Goal: Task Accomplishment & Management: Manage account settings

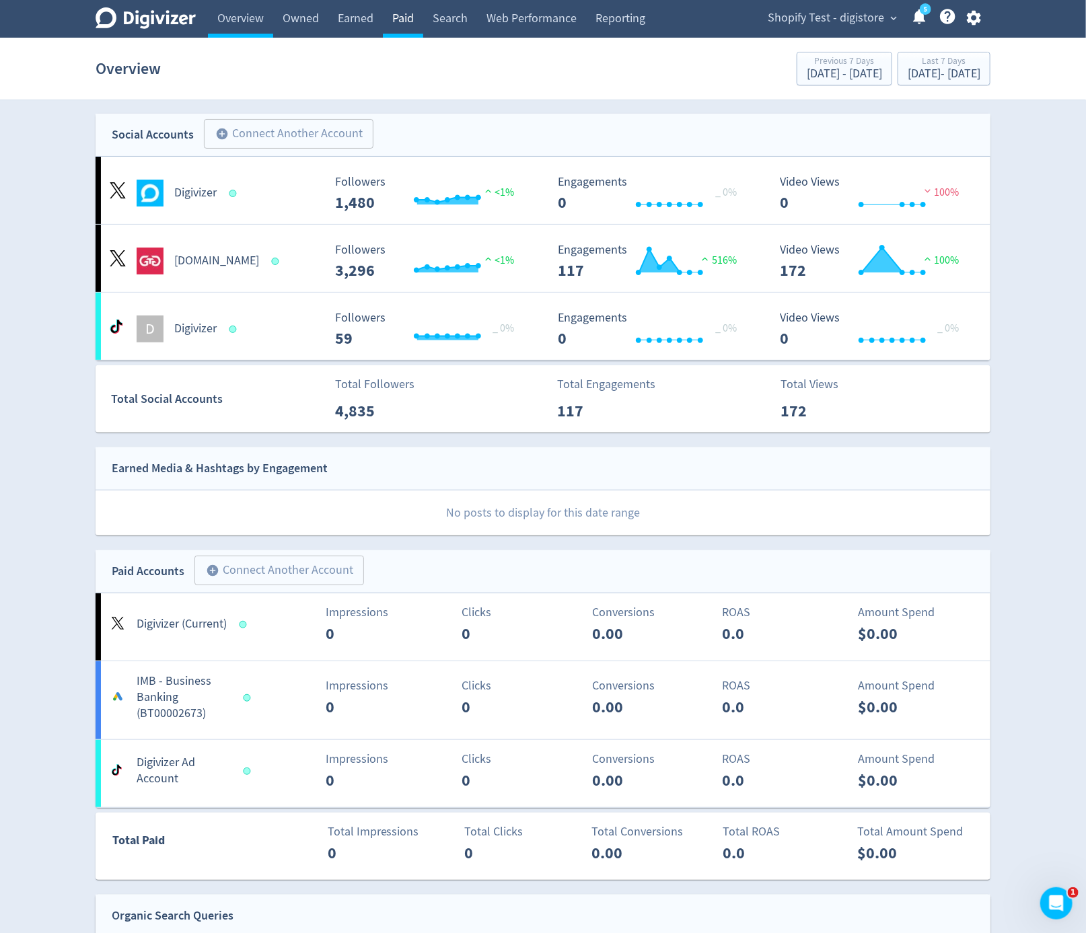
click at [405, 25] on link "Paid" at bounding box center [403, 19] width 40 height 38
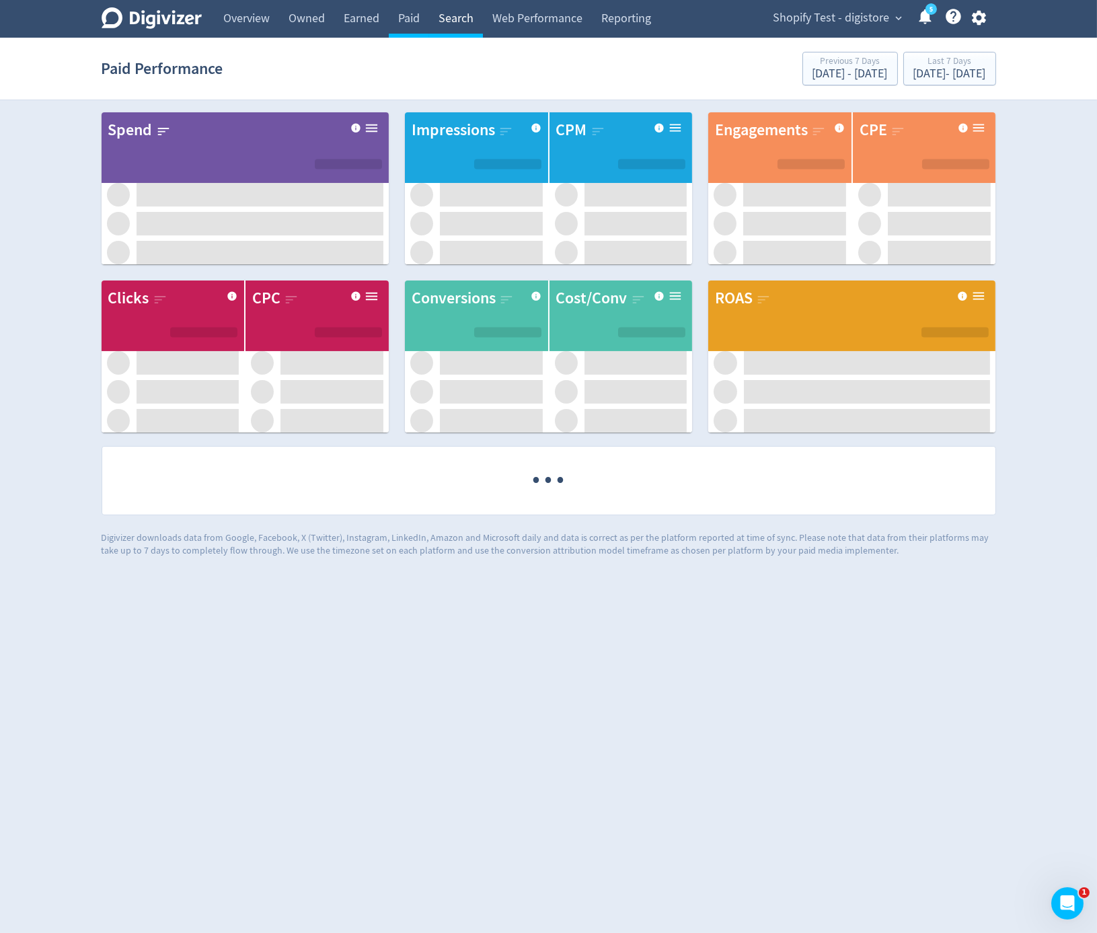
click at [453, 30] on link "Search" at bounding box center [456, 19] width 54 height 38
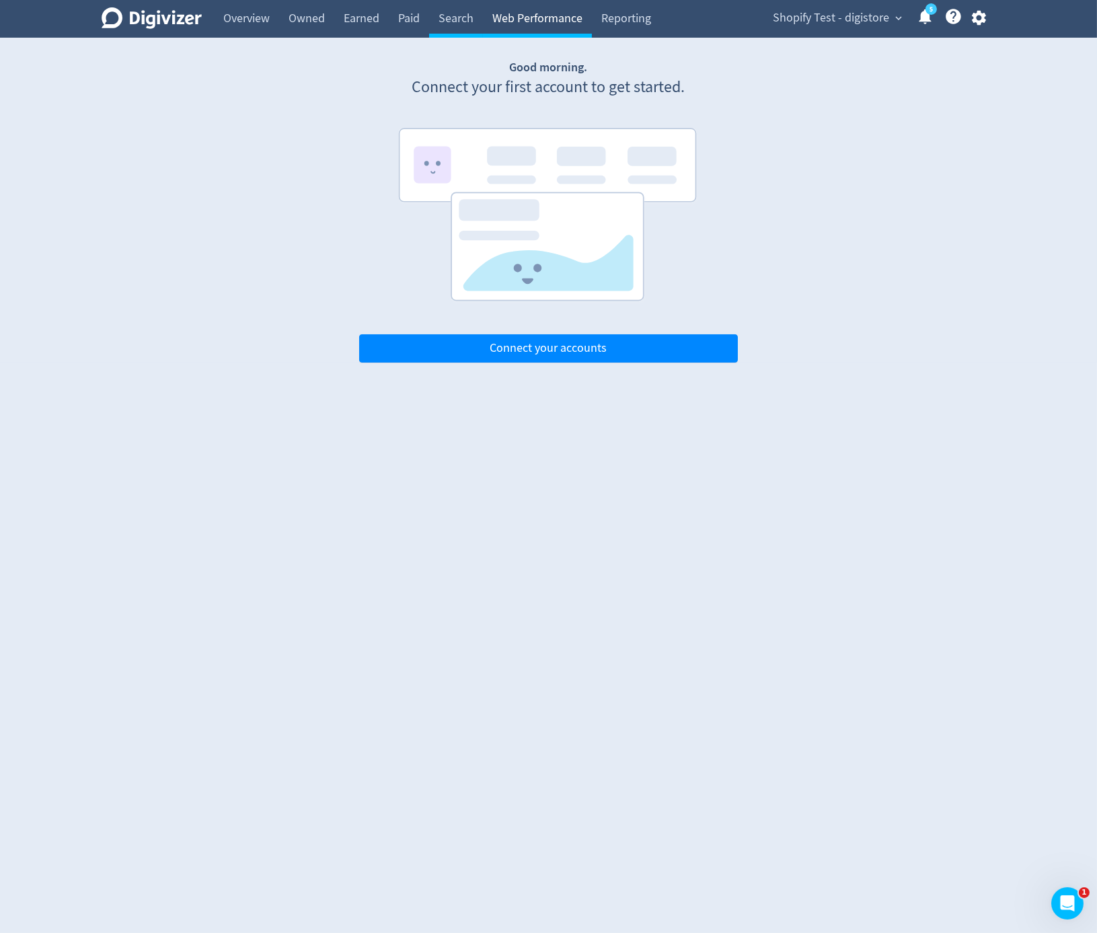
click at [514, 24] on link "Web Performance" at bounding box center [537, 19] width 109 height 38
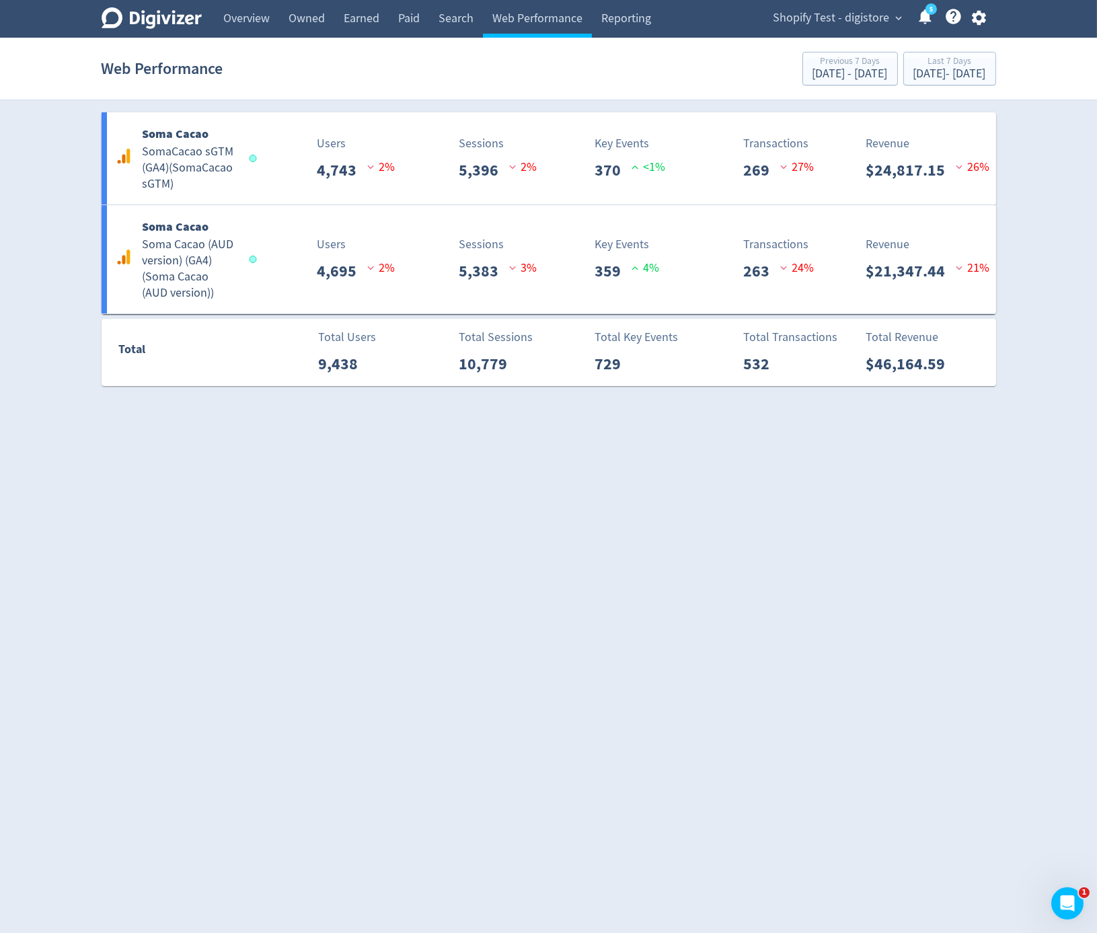
click at [988, 22] on icon "button" at bounding box center [979, 18] width 18 height 18
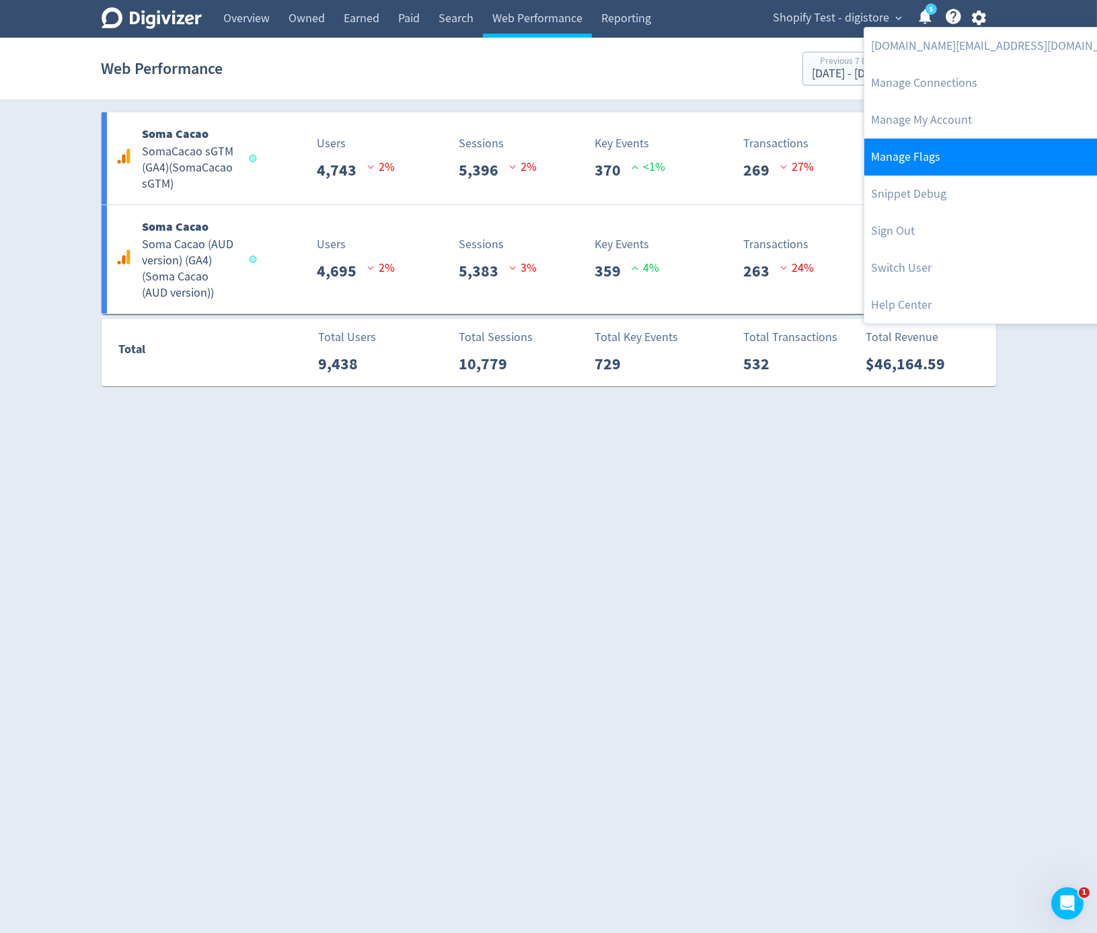
click at [949, 144] on link "Manage Flags" at bounding box center [1001, 157] width 274 height 37
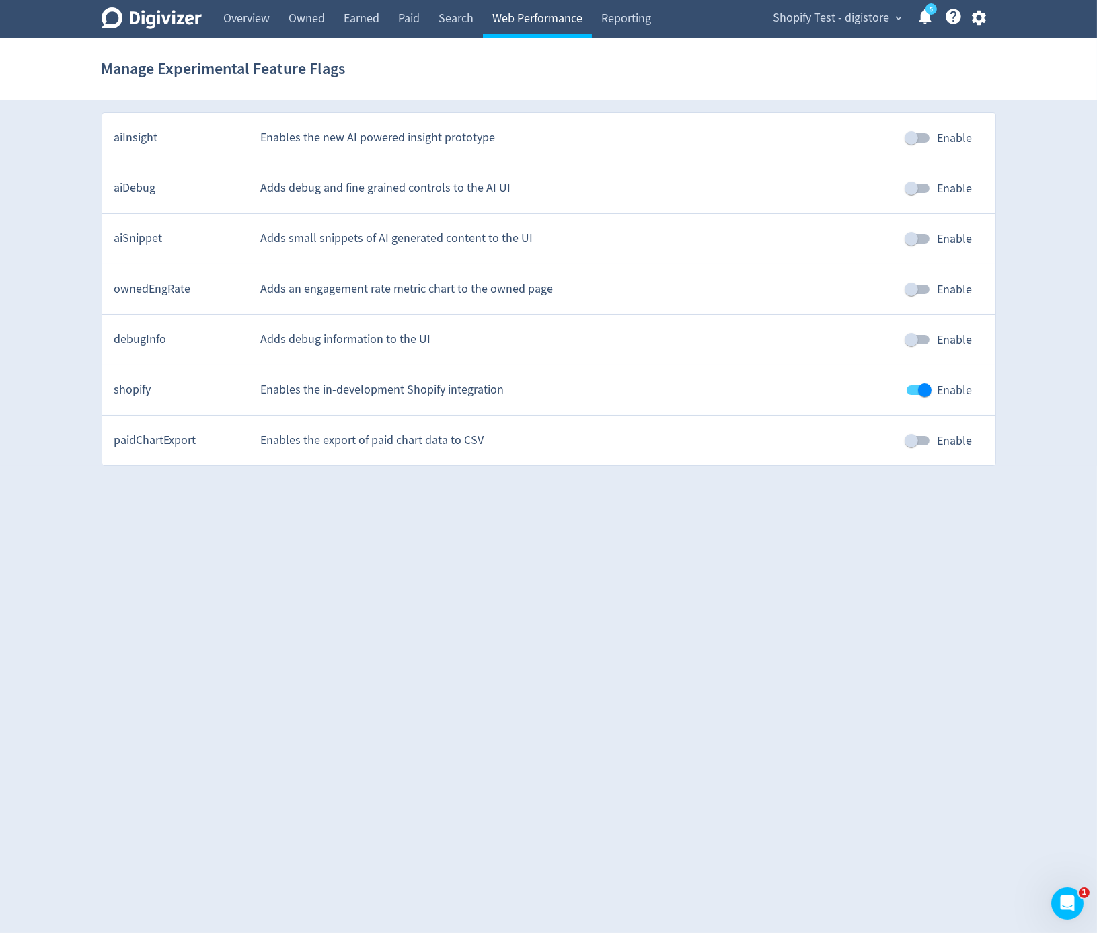
click at [516, 28] on link "Web Performance" at bounding box center [537, 19] width 109 height 38
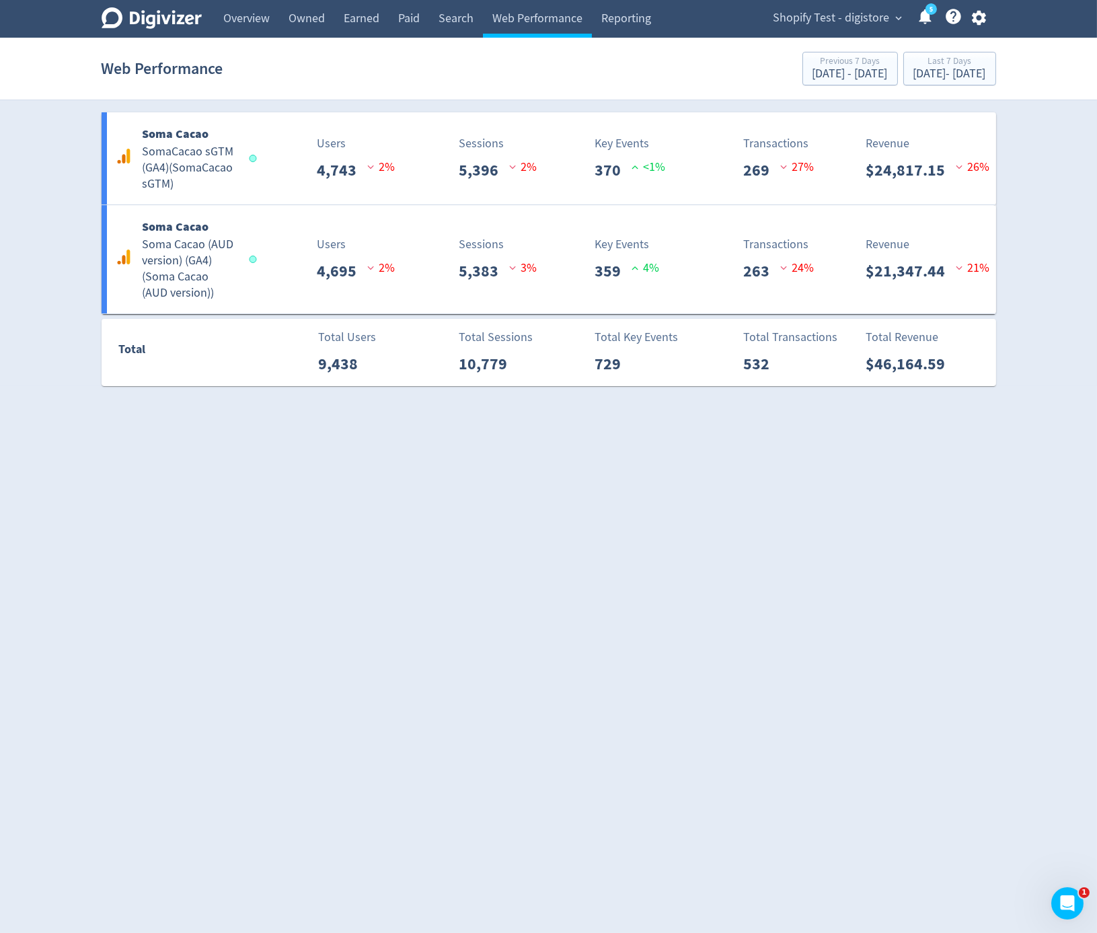
click at [864, 19] on span "Shopify Test - digistore" at bounding box center [832, 18] width 116 height 22
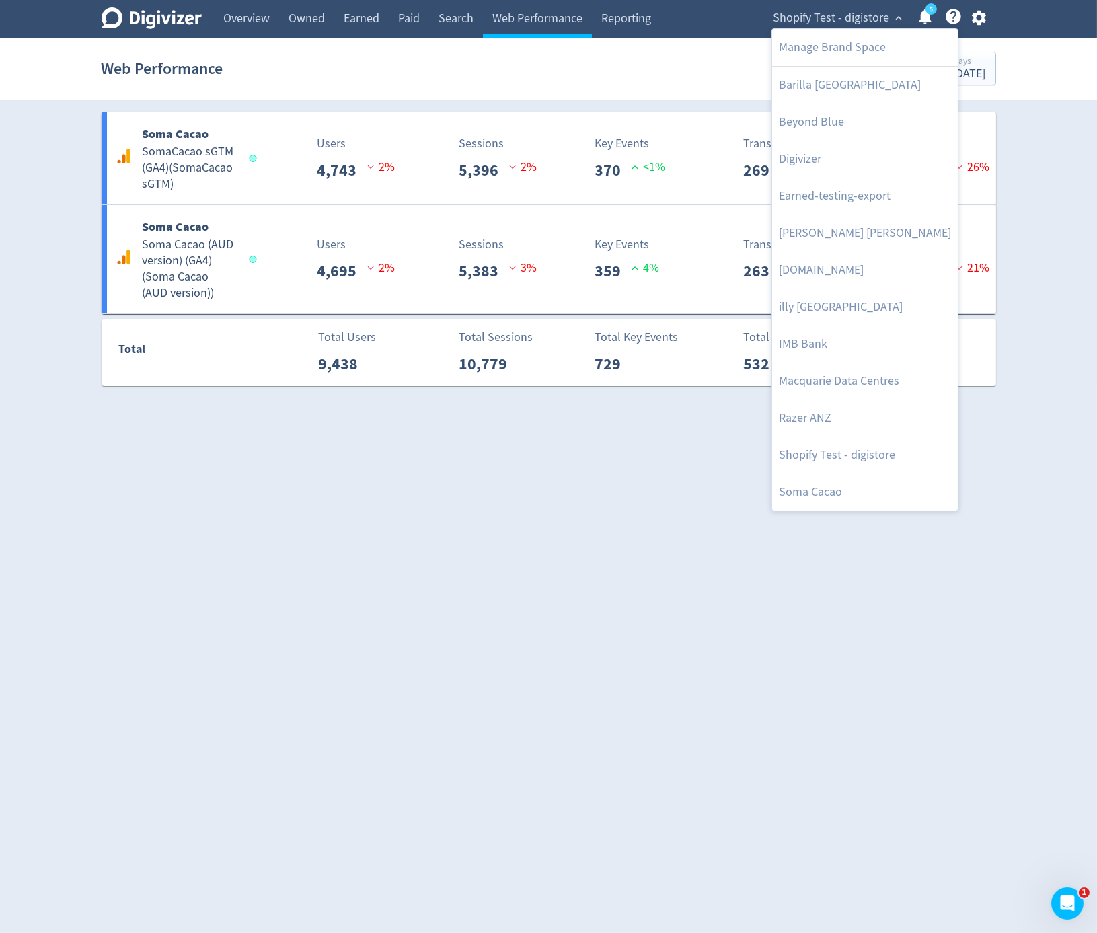
click at [1005, 12] on div at bounding box center [548, 466] width 1097 height 933
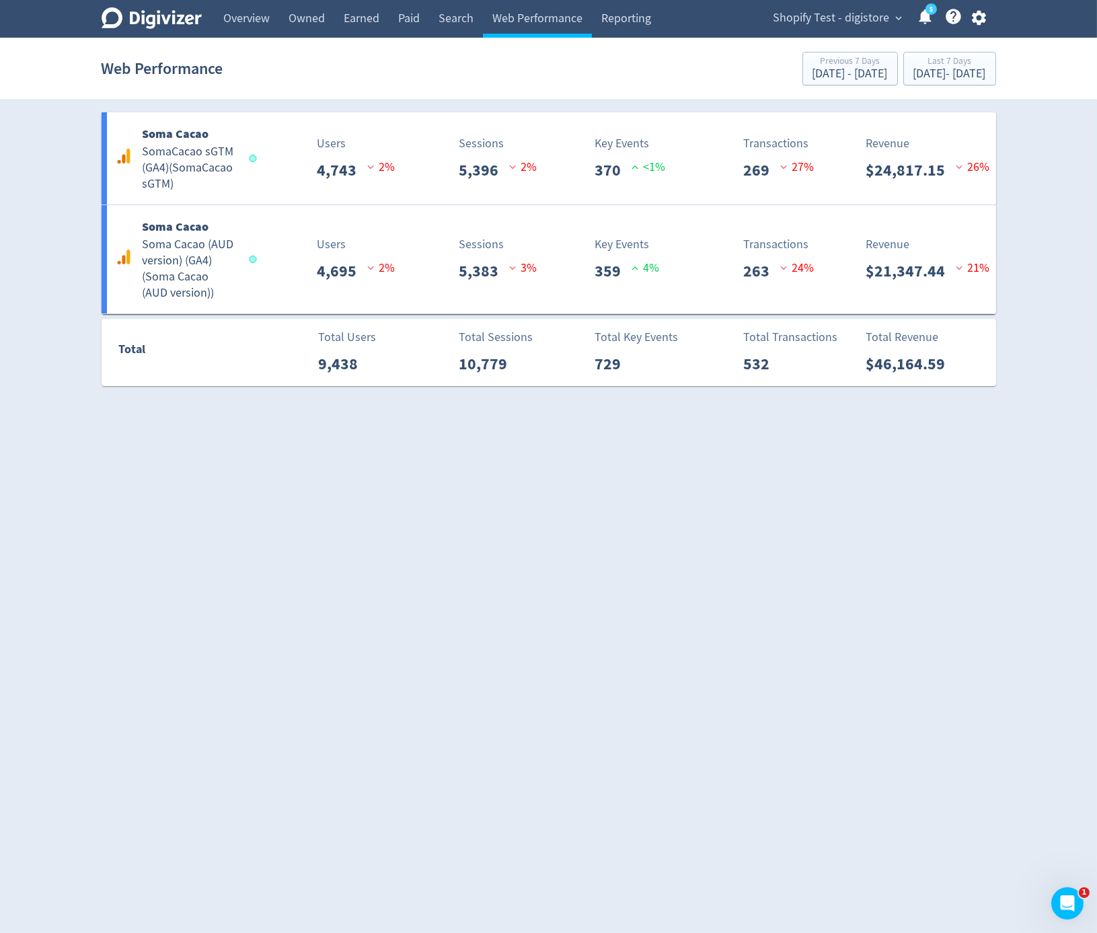
click at [983, 18] on div "Manage Brand Space Barilla [GEOGRAPHIC_DATA] Beyond Blue Digivizer Earned-testi…" at bounding box center [548, 466] width 1097 height 933
click at [977, 22] on icon "button" at bounding box center [979, 18] width 14 height 15
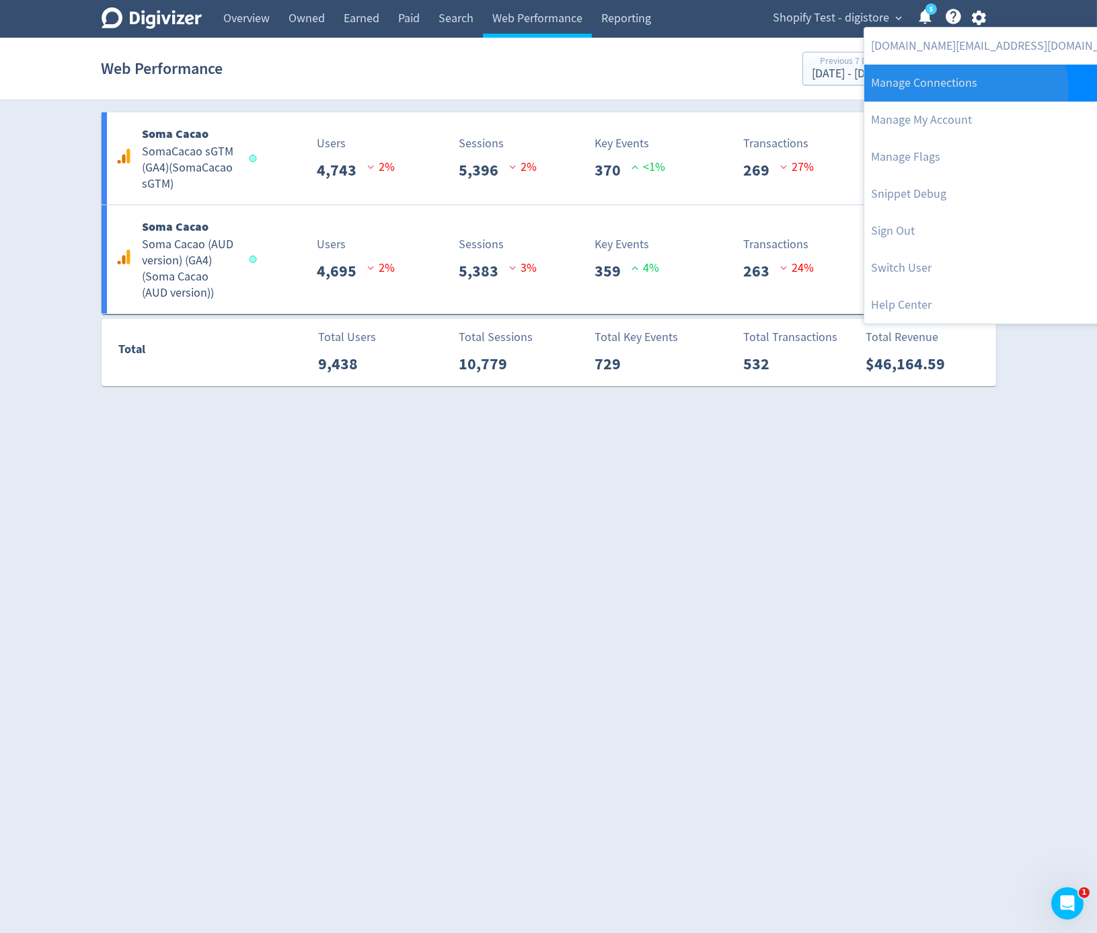
click at [965, 90] on link "Manage Connections" at bounding box center [1001, 83] width 274 height 37
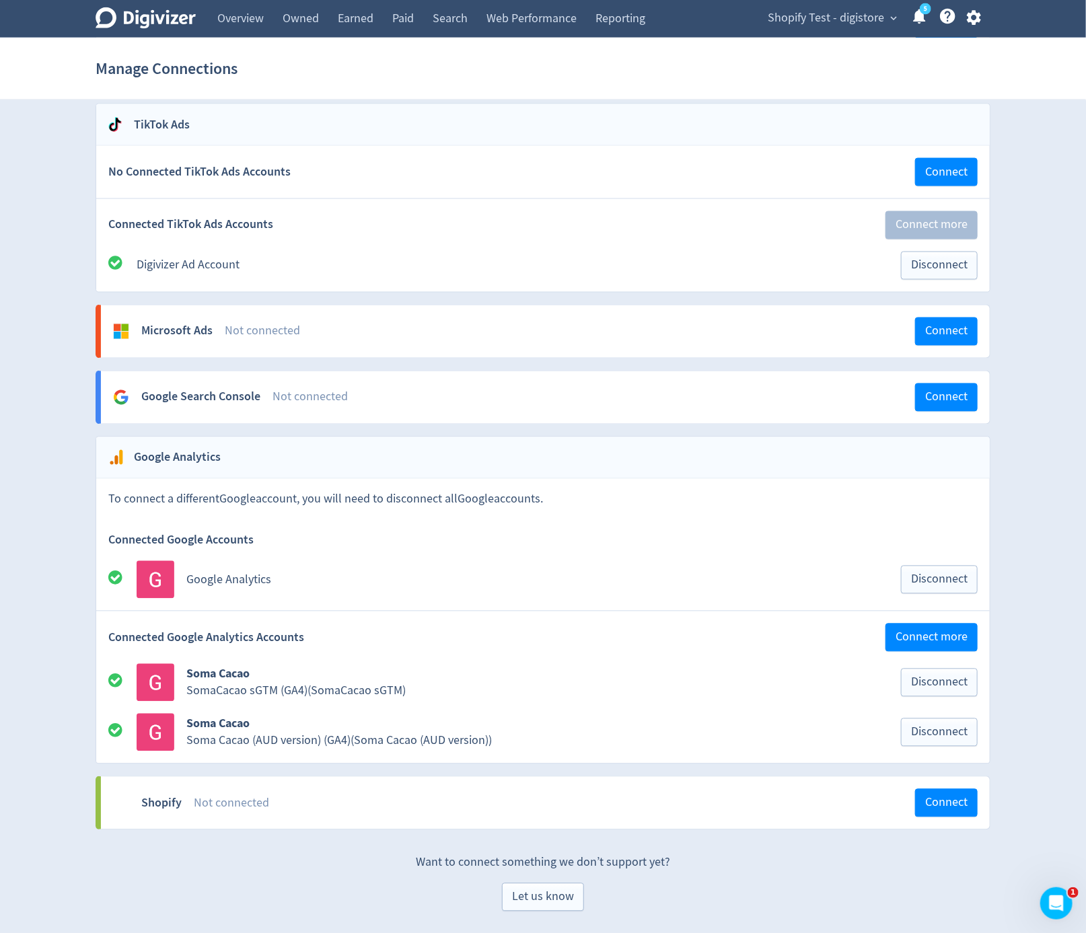
scroll to position [1017, 0]
click at [927, 799] on span "Connect" at bounding box center [946, 803] width 42 height 12
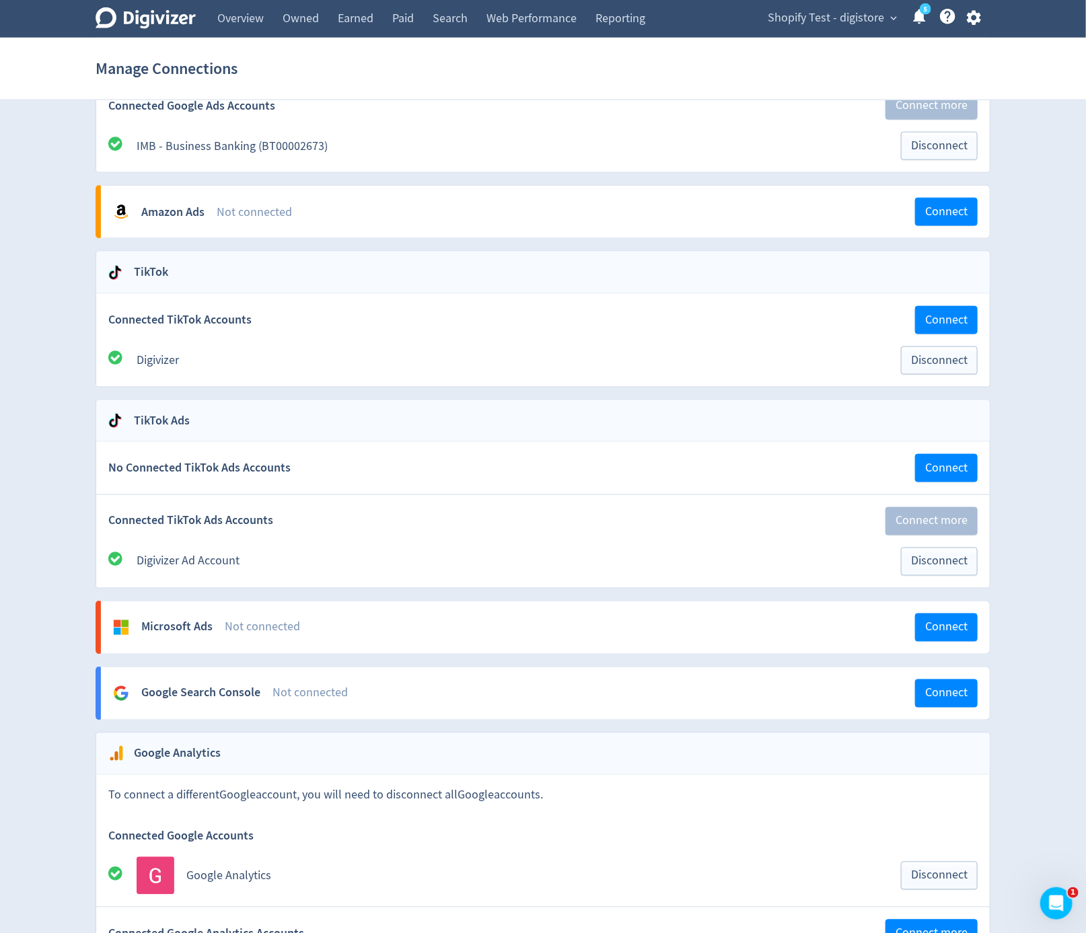
scroll to position [1110, 0]
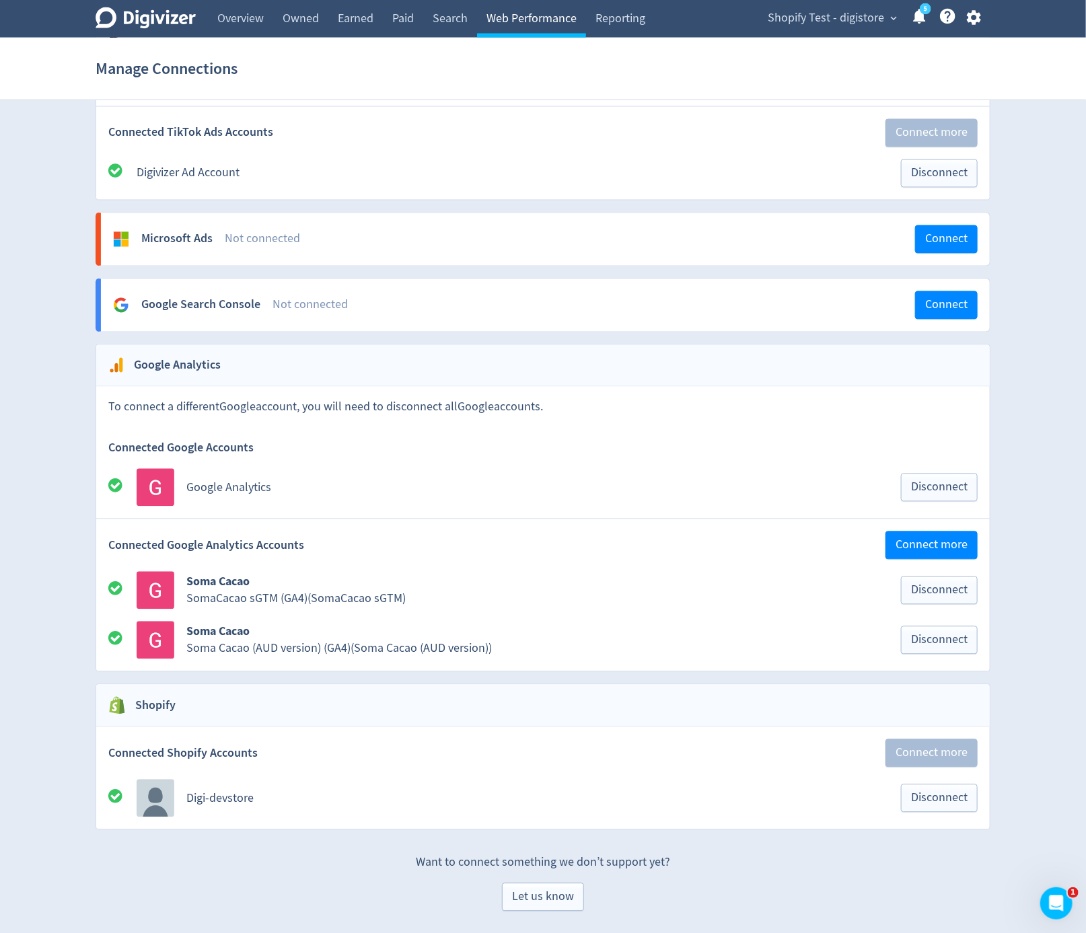
click at [559, 11] on link "Web Performance" at bounding box center [531, 19] width 109 height 38
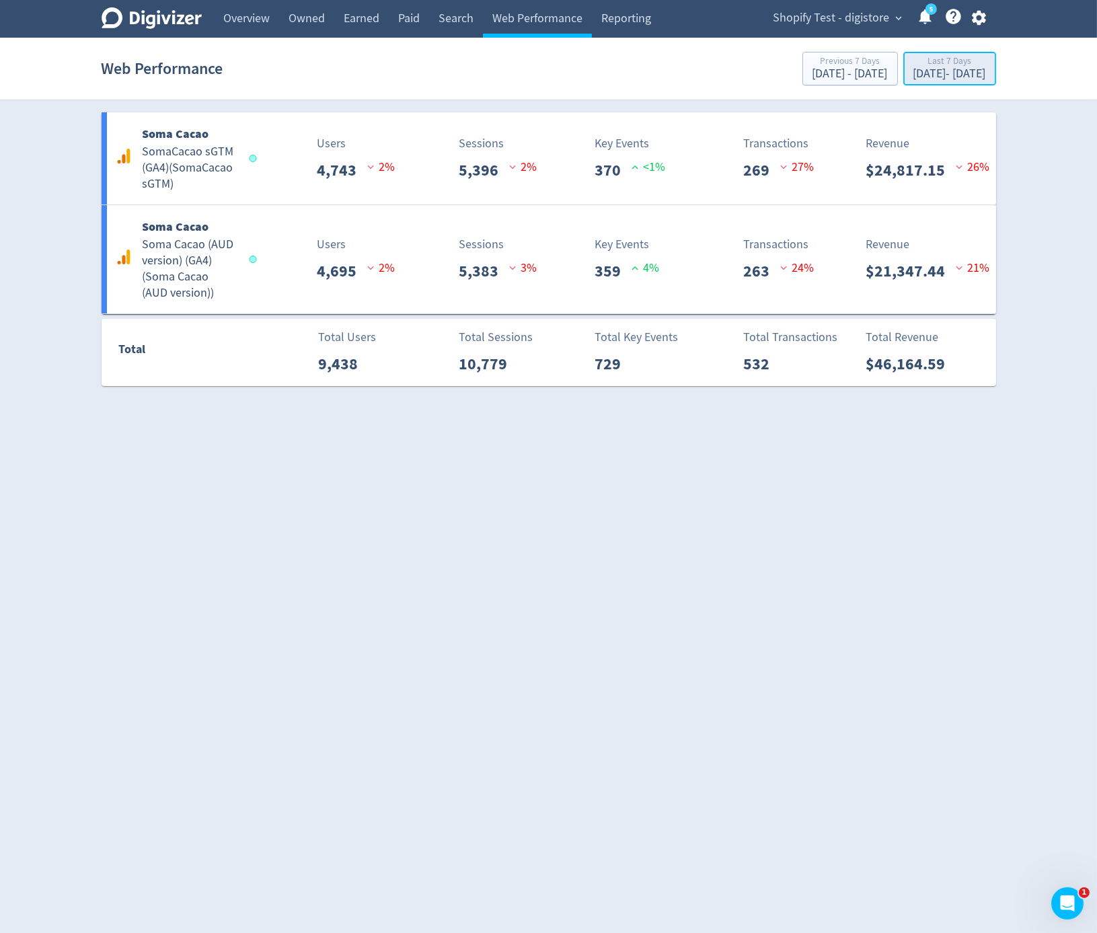
click at [914, 79] on div "[DATE] - [DATE]" at bounding box center [950, 74] width 73 height 12
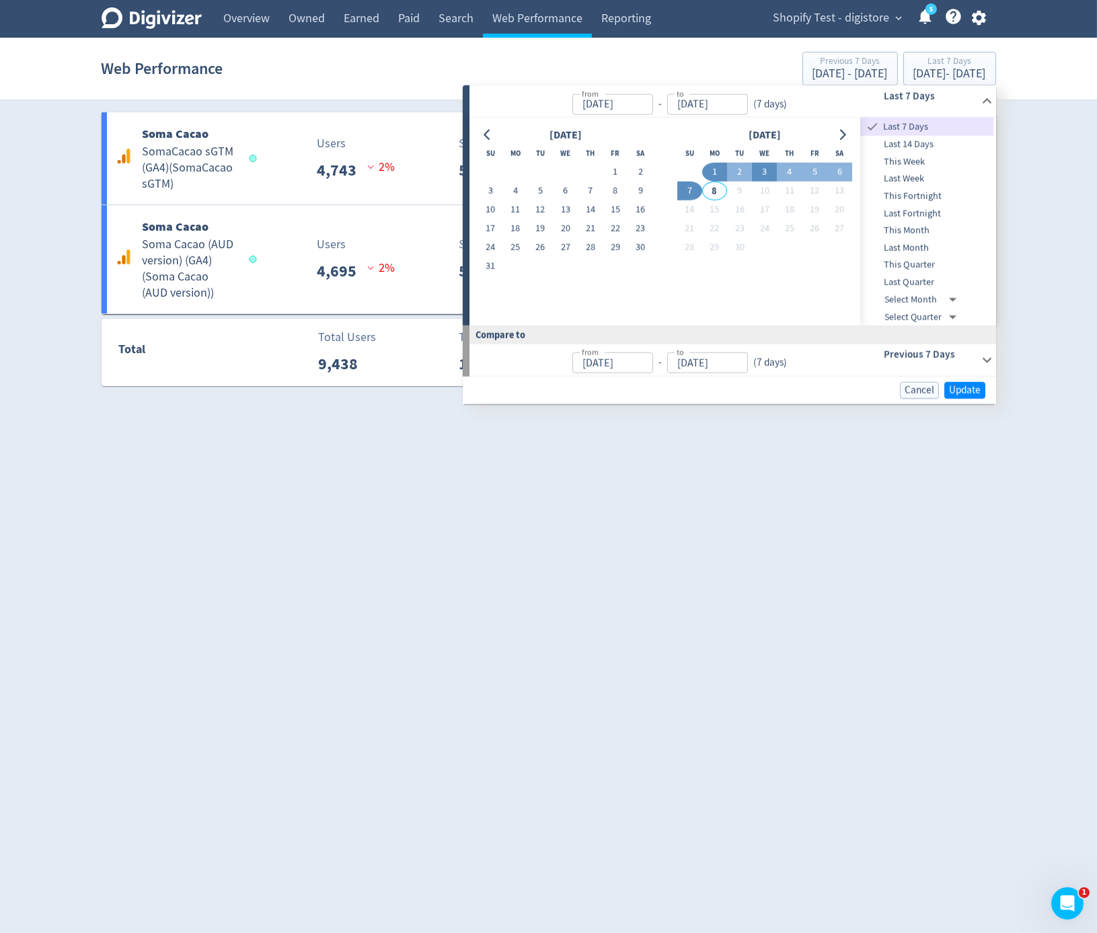
click at [770, 170] on button "3" at bounding box center [764, 172] width 25 height 19
type input "Sep 03, 2025"
click at [770, 170] on button "3" at bounding box center [764, 172] width 25 height 19
type input "Sep 02, 2025"
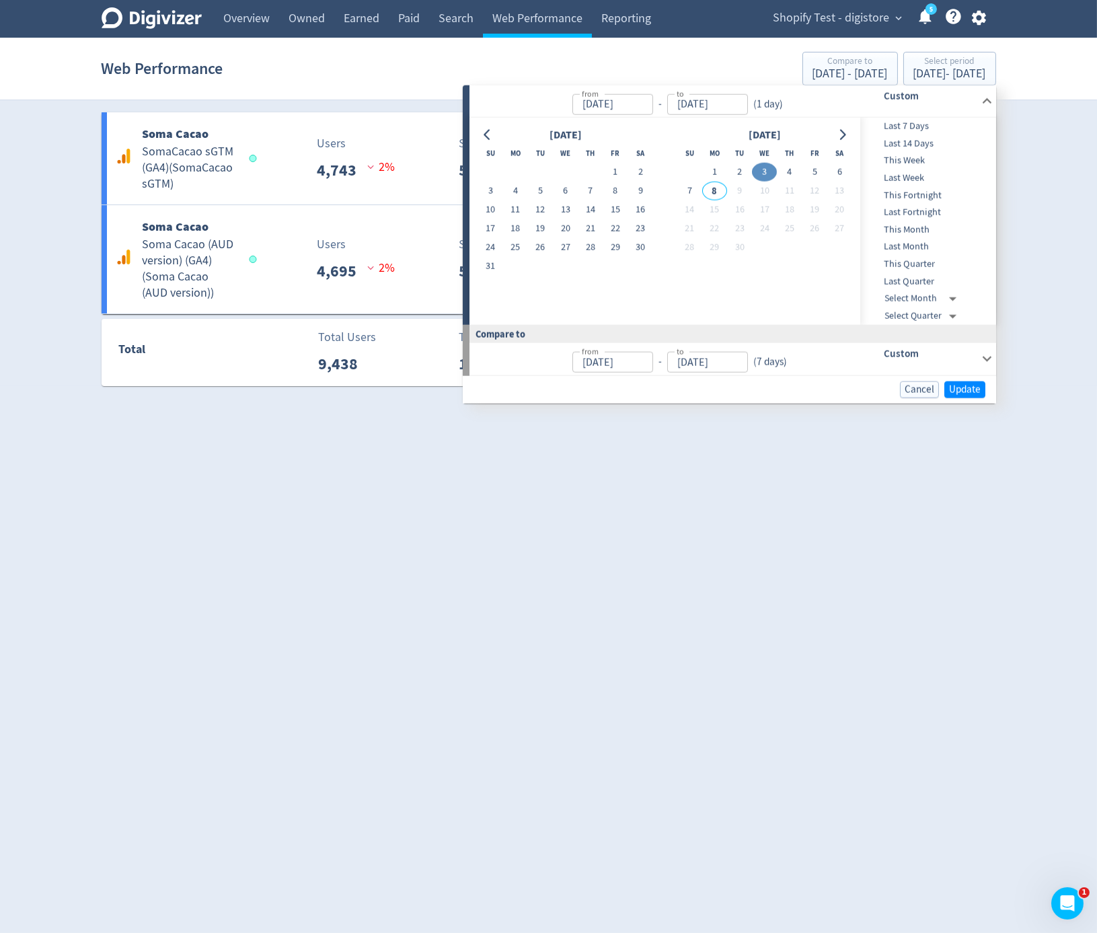
type input "Sep 02, 2025"
click at [971, 381] on button "Update" at bounding box center [965, 389] width 41 height 17
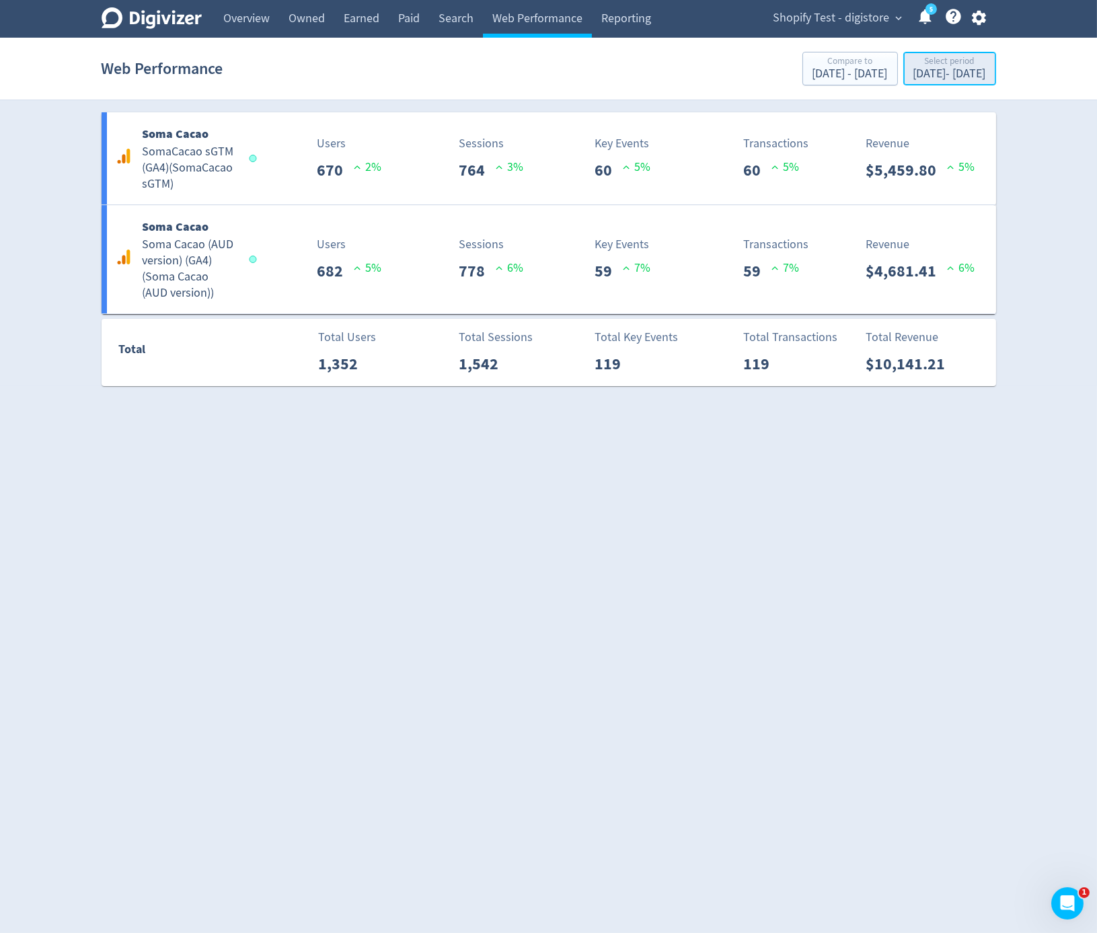
click at [953, 75] on div "Sep 3, 2025 - Sep 3, 2025" at bounding box center [950, 74] width 73 height 12
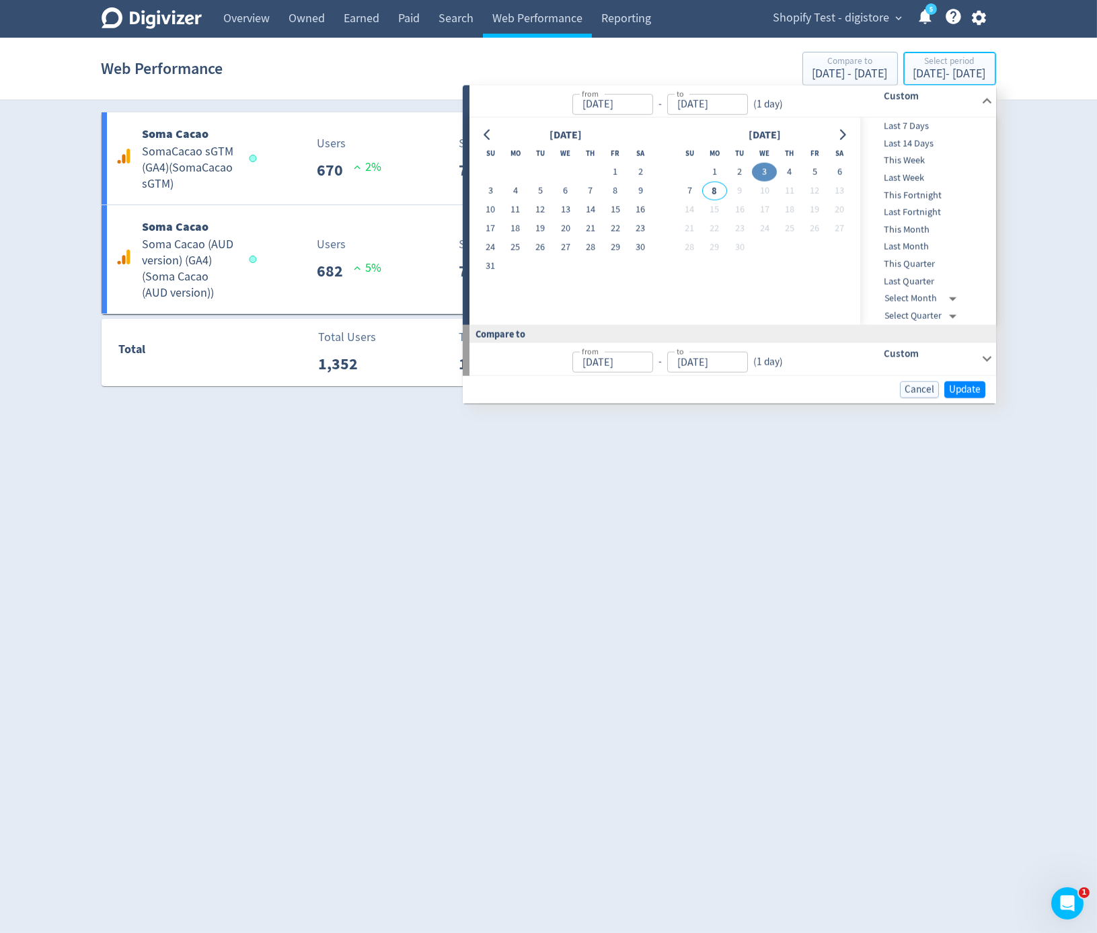
type input "Sep 03, 2025"
type input "Sep 02, 2025"
click at [747, 169] on button "2" at bounding box center [739, 172] width 25 height 19
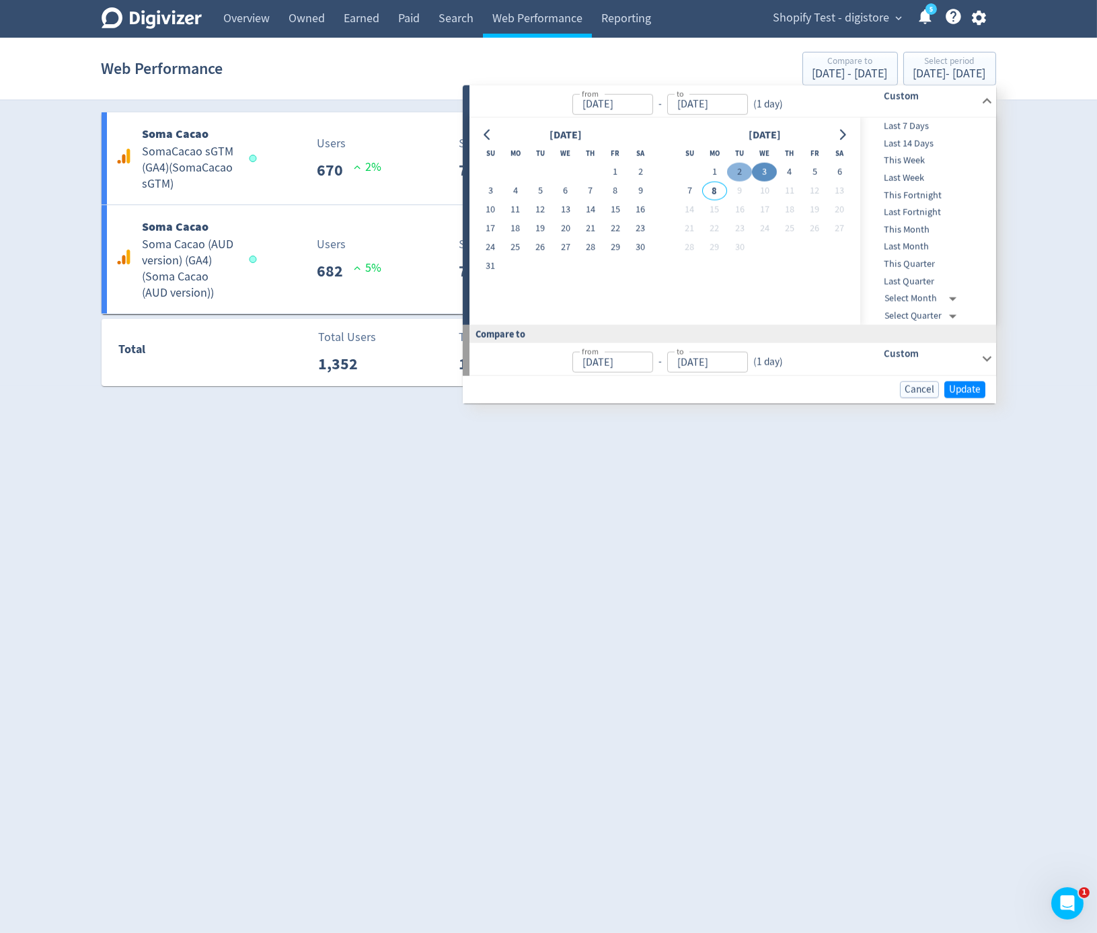
type input "Sep 02, 2025"
click at [747, 169] on button "2" at bounding box center [739, 172] width 25 height 19
type input "Sep 01, 2025"
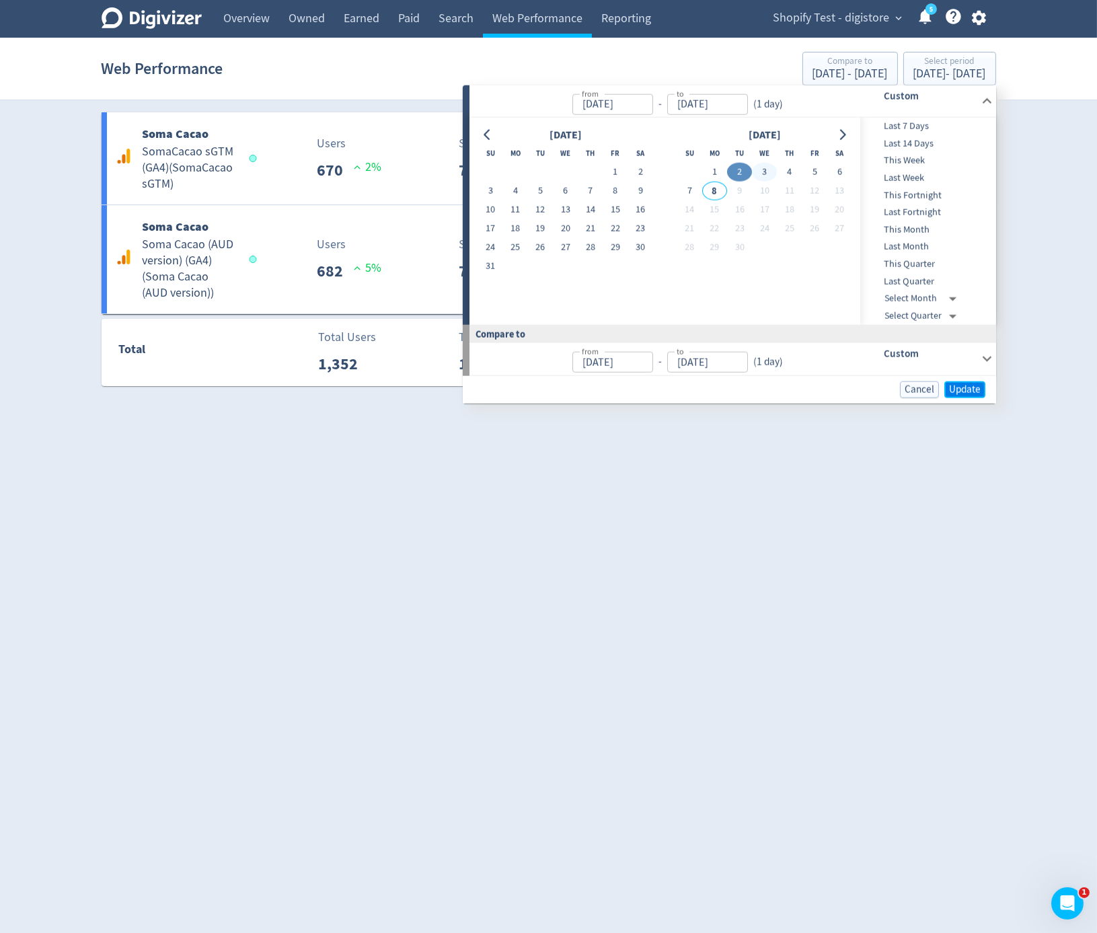
click at [962, 388] on span "Update" at bounding box center [965, 389] width 32 height 10
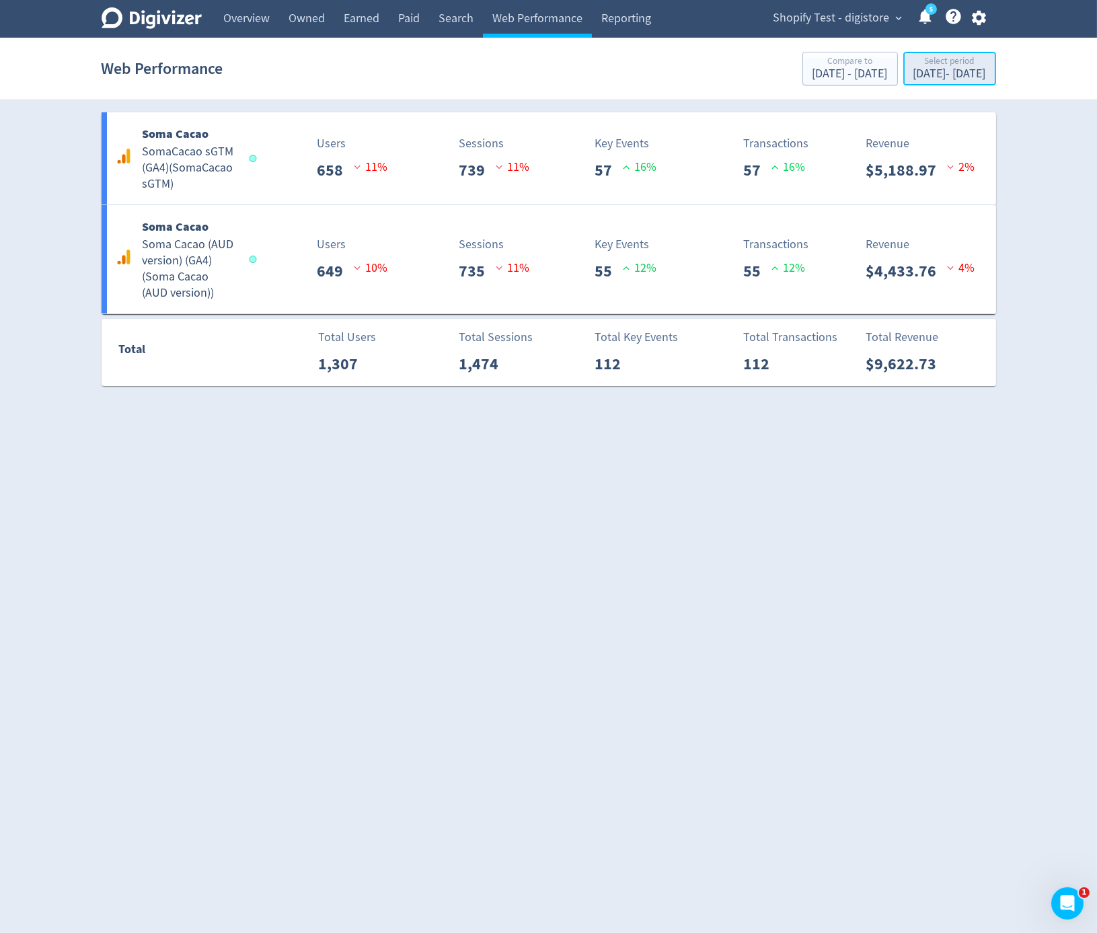
click at [942, 80] on div "Sep 2, 2025 - Sep 2, 2025" at bounding box center [950, 74] width 73 height 12
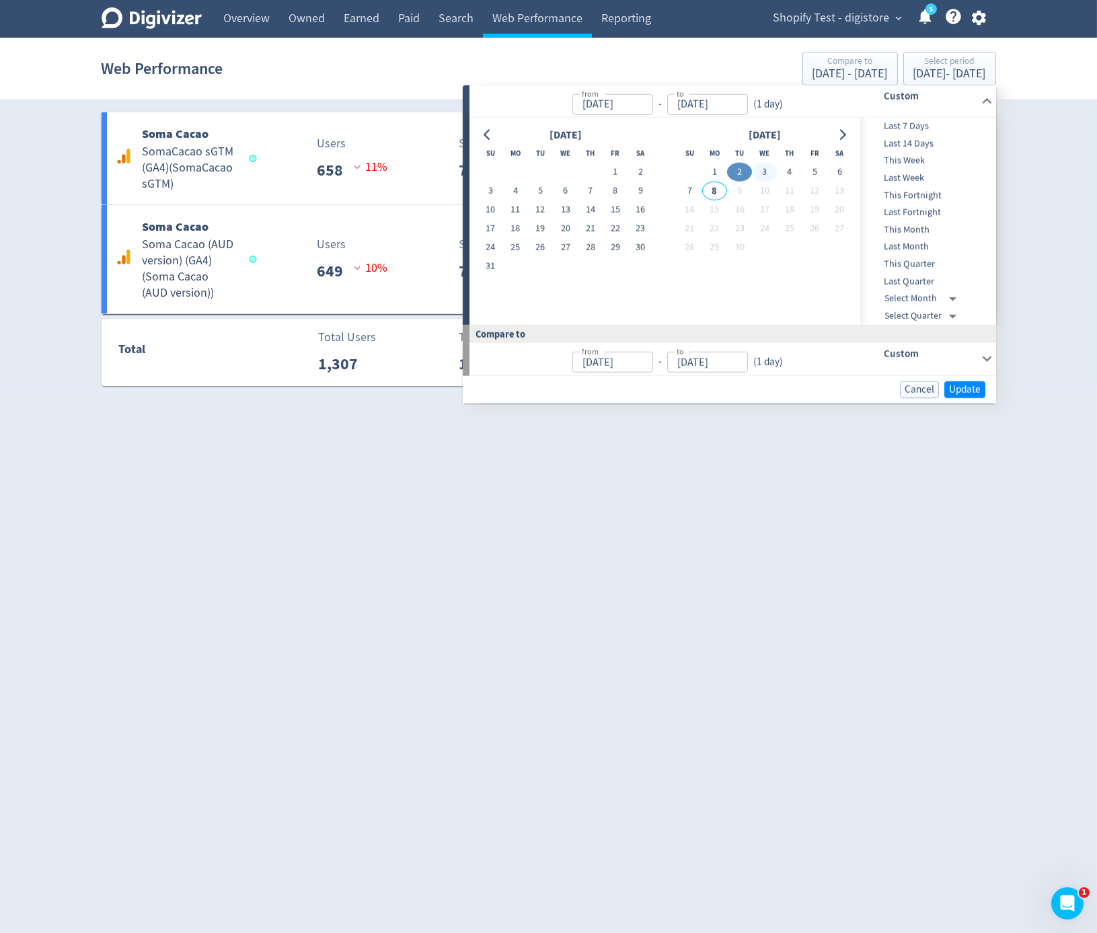
click at [776, 170] on button "3" at bounding box center [764, 172] width 25 height 19
type input "Sep 03, 2025"
click at [776, 170] on button "3" at bounding box center [764, 172] width 25 height 19
type input "Sep 02, 2025"
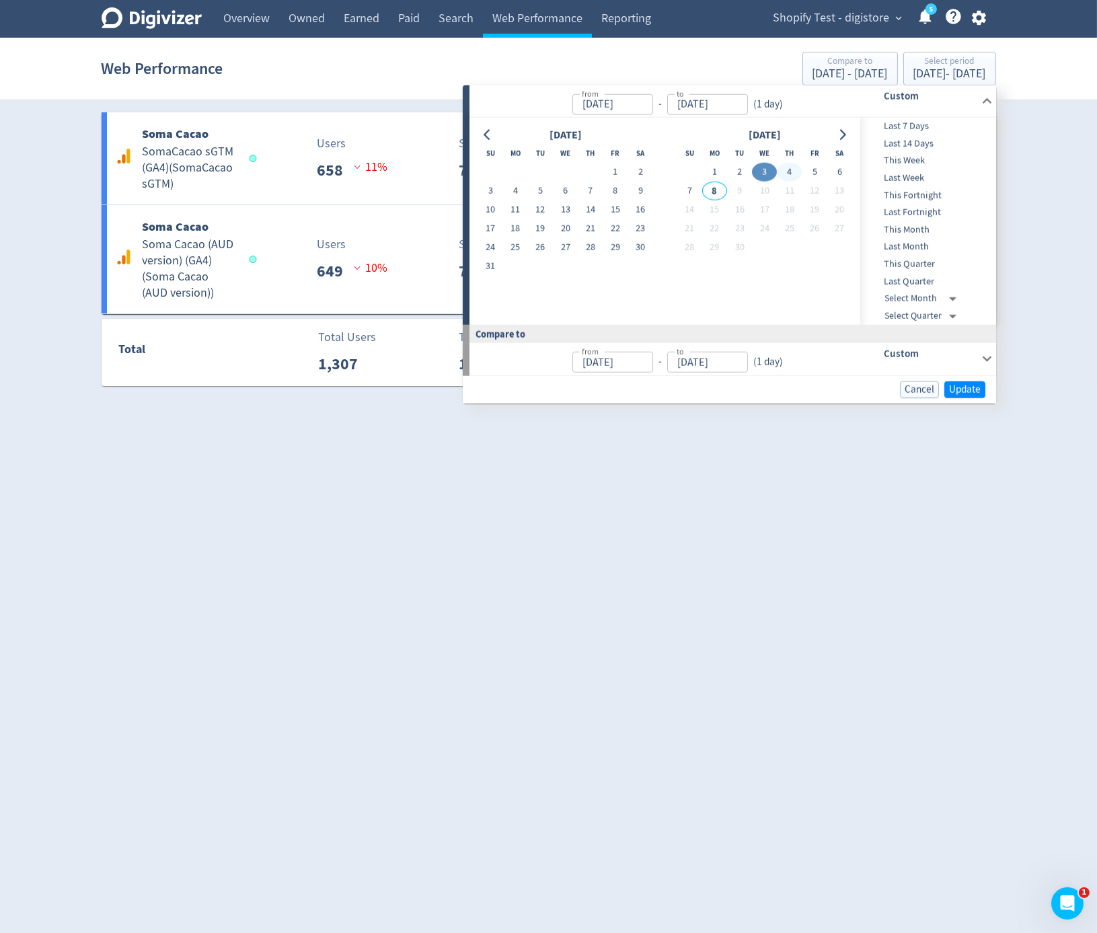
type input "Sep 02, 2025"
click at [793, 172] on button "4" at bounding box center [789, 172] width 25 height 19
type input "Sep 04, 2025"
click at [793, 172] on button "4" at bounding box center [789, 172] width 25 height 19
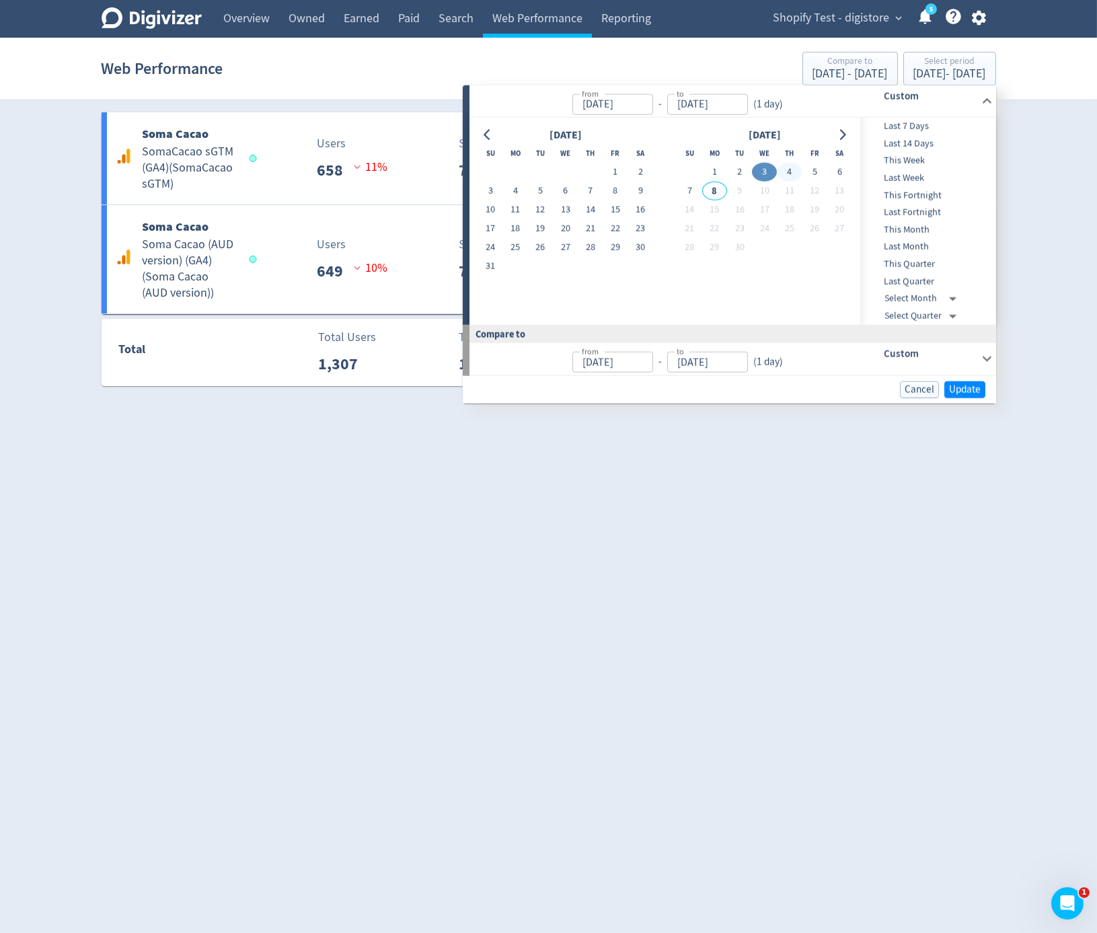
type input "Sep 03, 2025"
click at [969, 394] on span "Update" at bounding box center [965, 389] width 32 height 10
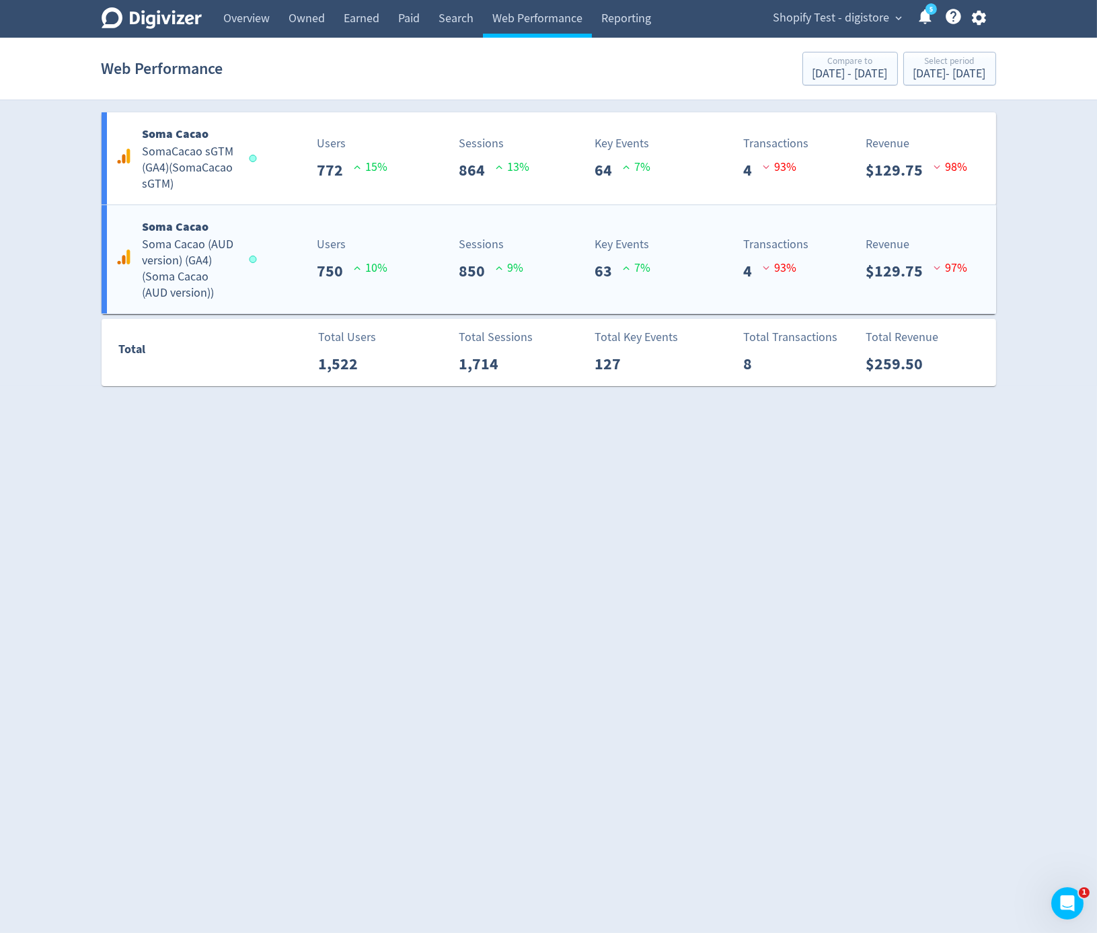
drag, startPoint x: 949, startPoint y: 421, endPoint x: 969, endPoint y: 300, distance: 122.9
click at [949, 401] on html "Digivizer Logo Mark Digivizer Logo Overview Owned Earned Paid Search Web Perfor…" at bounding box center [548, 200] width 1097 height 401
click at [914, 75] on div "Sep 4, 2025 - Sep 4, 2025" at bounding box center [950, 74] width 73 height 12
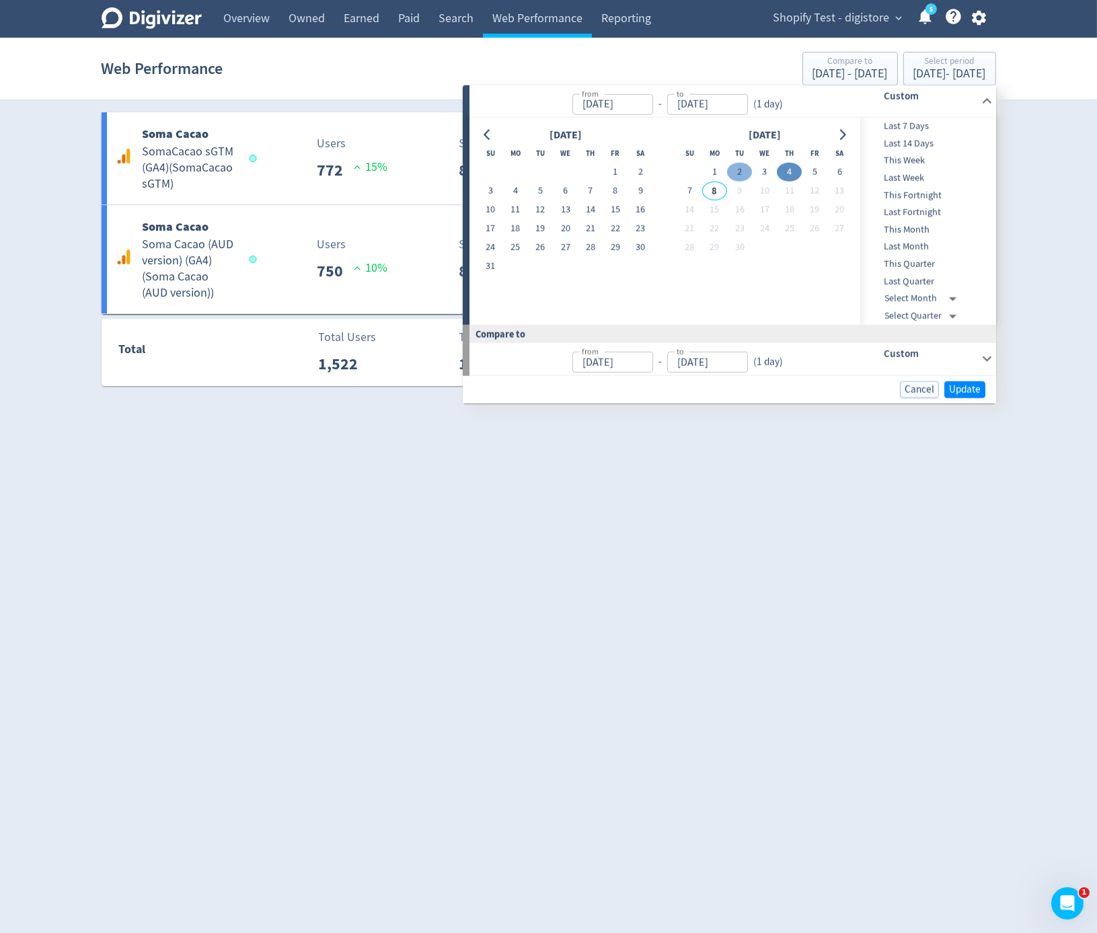
click at [751, 167] on button "2" at bounding box center [739, 172] width 25 height 19
type input "Sep 02, 2025"
click at [758, 167] on button "3" at bounding box center [764, 172] width 25 height 19
type input "Sep 03, 2025"
type input "[DATE]"
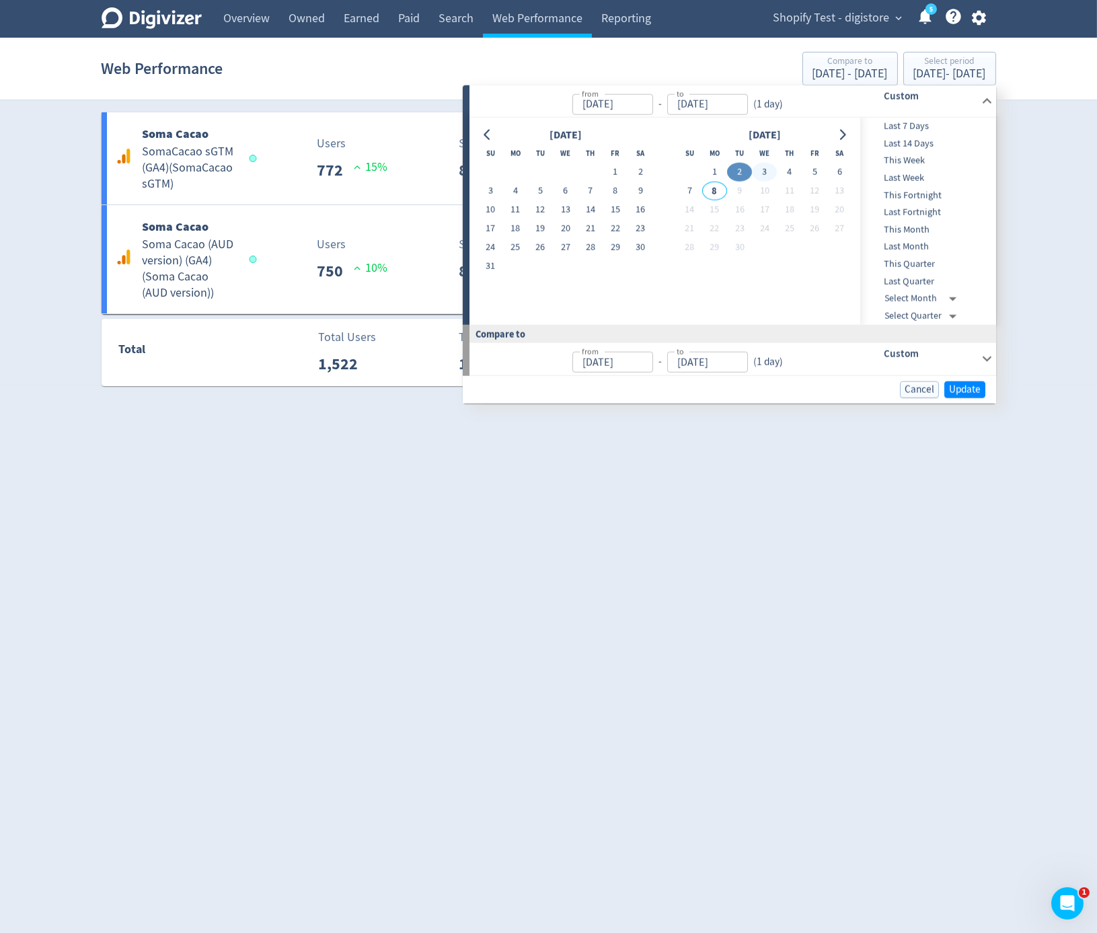
type input "Sep 01, 2025"
click at [758, 167] on button "3" at bounding box center [764, 172] width 25 height 19
type input "Sep 03, 2025"
click at [967, 394] on span "Update" at bounding box center [965, 389] width 32 height 10
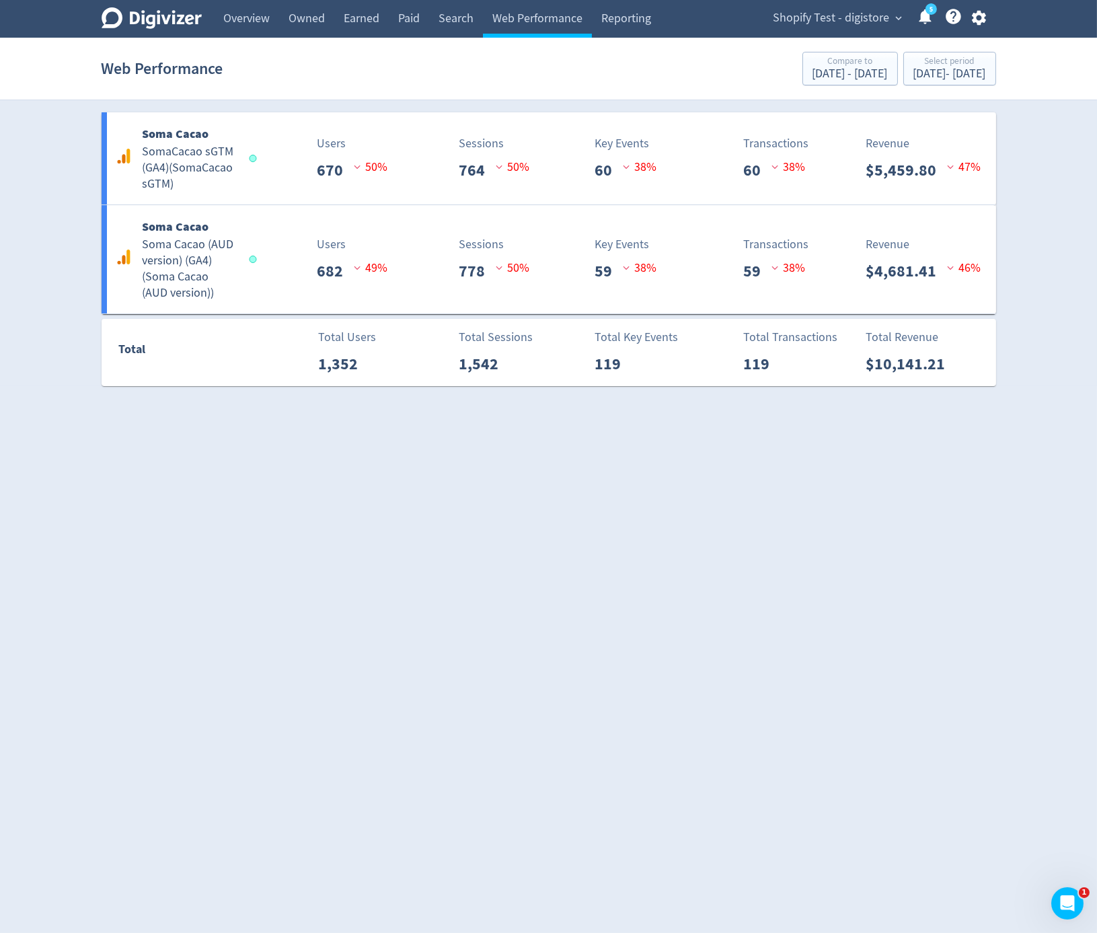
click at [967, 401] on html "Digivizer Logo Mark Digivizer Logo Overview Owned Earned Paid Search Web Perfor…" at bounding box center [548, 200] width 1097 height 401
click at [511, 401] on html "Digivizer Logo Mark Digivizer Logo Overview Owned Earned Paid Search Web Perfor…" at bounding box center [548, 200] width 1097 height 401
